Goal: Complete application form: Complete application form

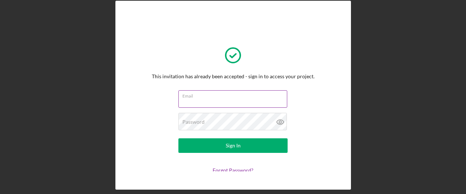
click at [185, 102] on input "Email" at bounding box center [232, 98] width 109 height 17
click at [222, 105] on input "Email" at bounding box center [232, 98] width 109 height 17
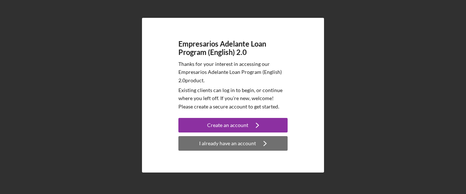
click at [216, 147] on div "I already have an account" at bounding box center [227, 143] width 57 height 15
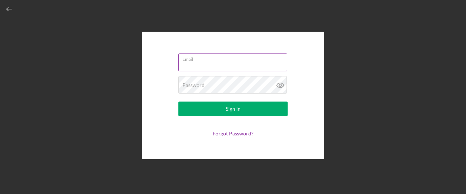
click at [200, 64] on input "Email" at bounding box center [232, 62] width 109 height 17
click at [183, 63] on input "Email" at bounding box center [232, 62] width 109 height 17
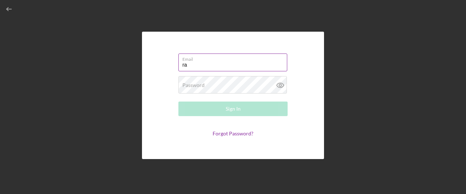
type input "r"
type input "[EMAIL_ADDRESS][DOMAIN_NAME]"
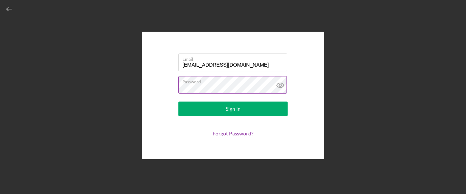
click at [280, 84] on icon at bounding box center [280, 85] width 2 height 2
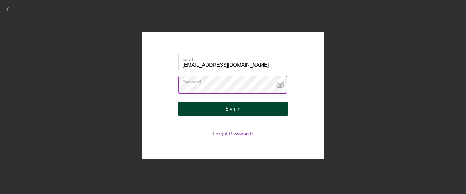
click at [228, 113] on div "Sign In" at bounding box center [233, 109] width 15 height 15
